Goal: Task Accomplishment & Management: Use online tool/utility

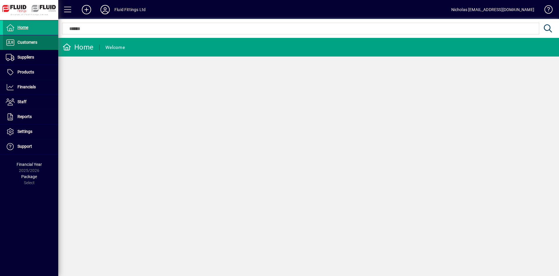
click at [37, 47] on span at bounding box center [30, 43] width 55 height 14
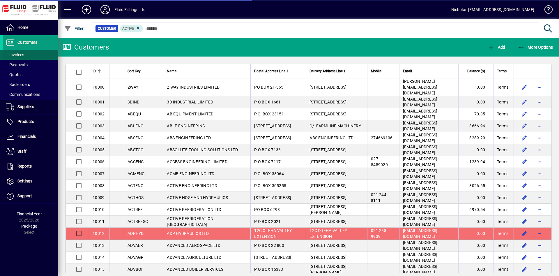
click at [37, 56] on span at bounding box center [30, 55] width 55 height 14
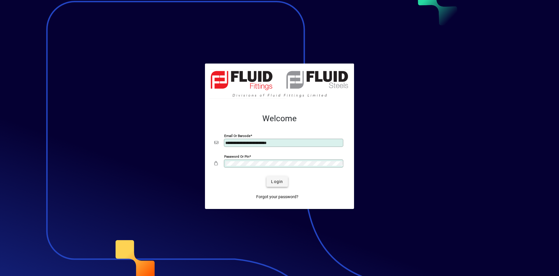
type input "**********"
click at [287, 182] on span "submit" at bounding box center [276, 181] width 21 height 14
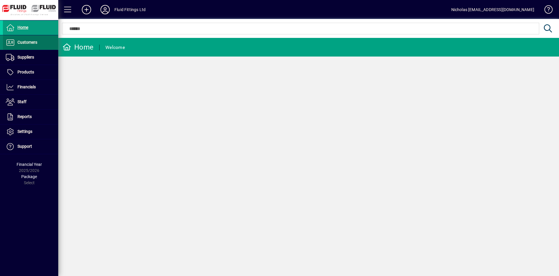
click at [47, 38] on span at bounding box center [30, 43] width 55 height 14
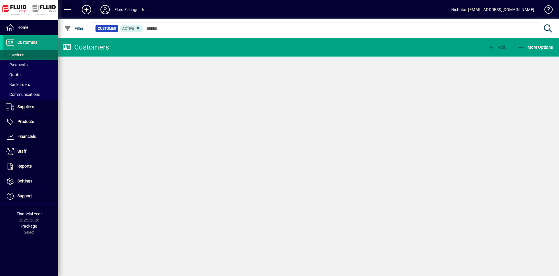
click at [44, 54] on span at bounding box center [30, 55] width 55 height 14
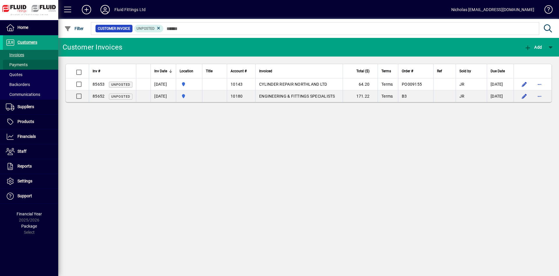
click at [35, 67] on span at bounding box center [30, 65] width 55 height 14
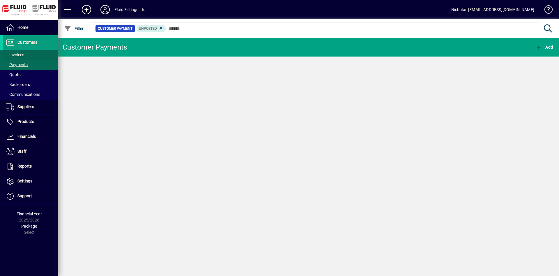
click at [34, 54] on span at bounding box center [30, 55] width 55 height 14
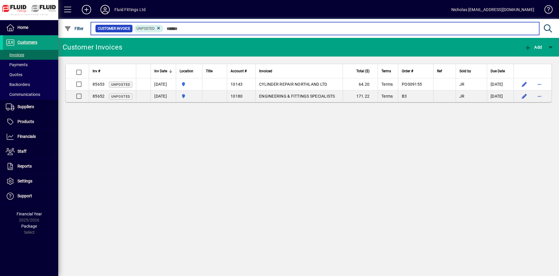
click at [214, 31] on input "text" at bounding box center [349, 28] width 371 height 8
click at [217, 28] on input "text" at bounding box center [349, 28] width 371 height 8
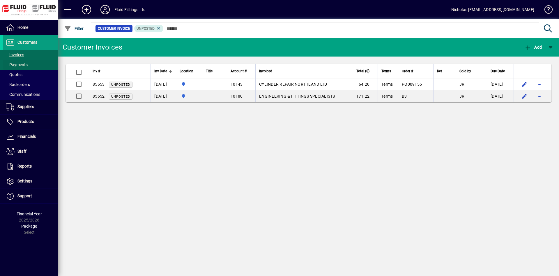
click at [30, 60] on span at bounding box center [30, 65] width 55 height 14
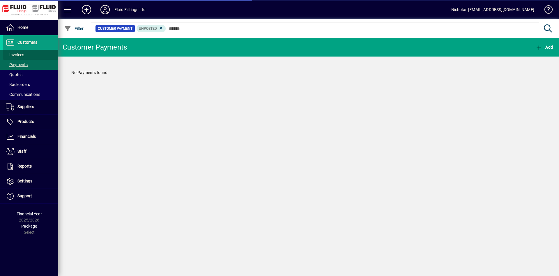
click at [30, 55] on span at bounding box center [30, 55] width 55 height 14
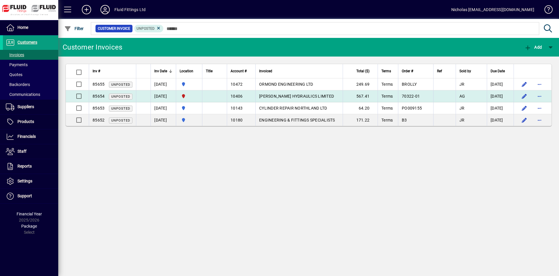
click at [320, 96] on span "[PERSON_NAME] HYDRAULICS LIMITED" at bounding box center [296, 96] width 75 height 5
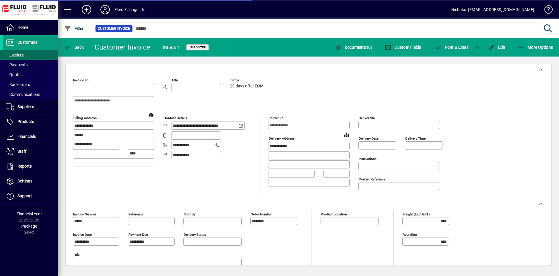
type input "**********"
type input "*********"
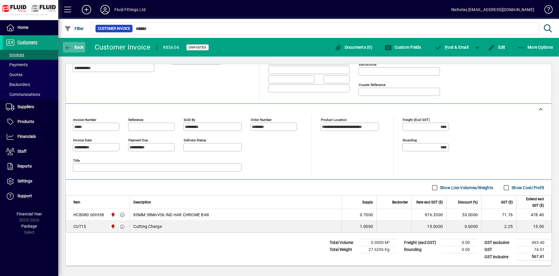
click at [70, 46] on icon "button" at bounding box center [67, 48] width 7 height 6
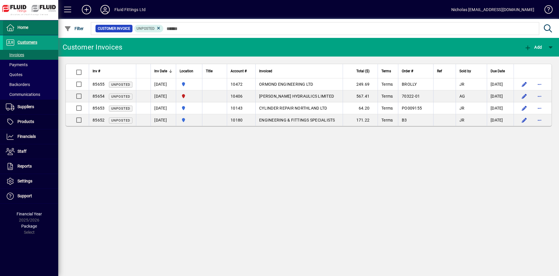
click at [42, 32] on span at bounding box center [30, 28] width 55 height 14
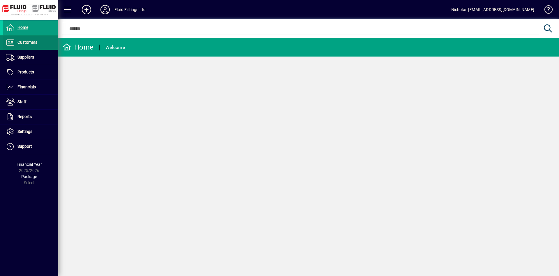
click at [40, 43] on span at bounding box center [30, 43] width 55 height 14
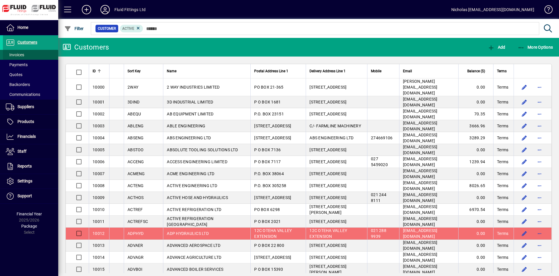
click at [43, 52] on span at bounding box center [30, 55] width 55 height 14
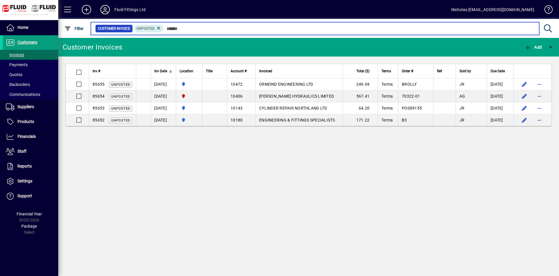
click at [196, 30] on input "text" at bounding box center [349, 28] width 371 height 8
